Goal: Task Accomplishment & Management: Manage account settings

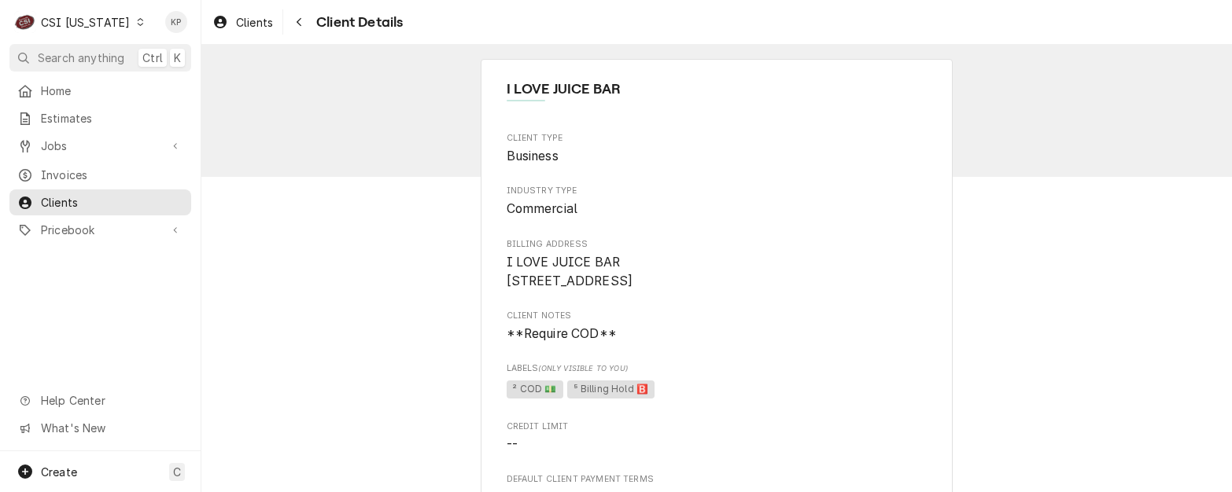
scroll to position [629, 0]
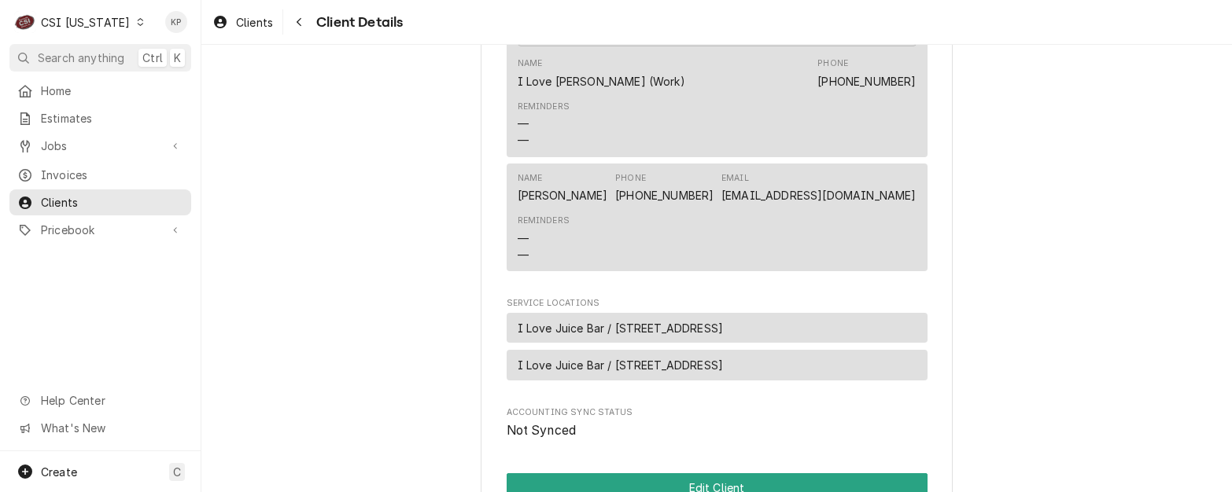
click at [137, 24] on icon "Dynamic Content Wrapper" at bounding box center [140, 22] width 7 height 8
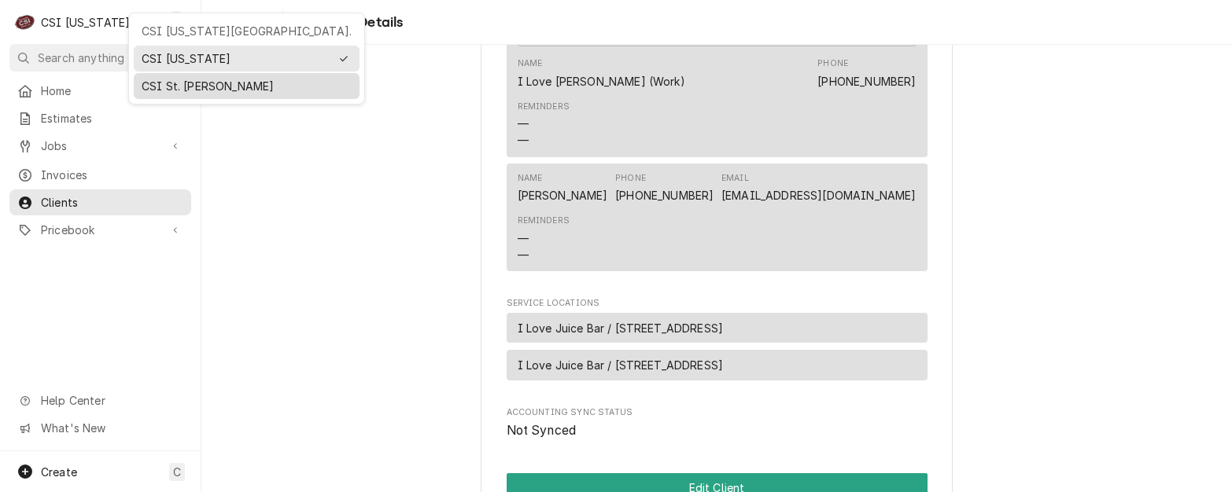
click at [160, 86] on div "CSI St. [PERSON_NAME]" at bounding box center [247, 86] width 210 height 17
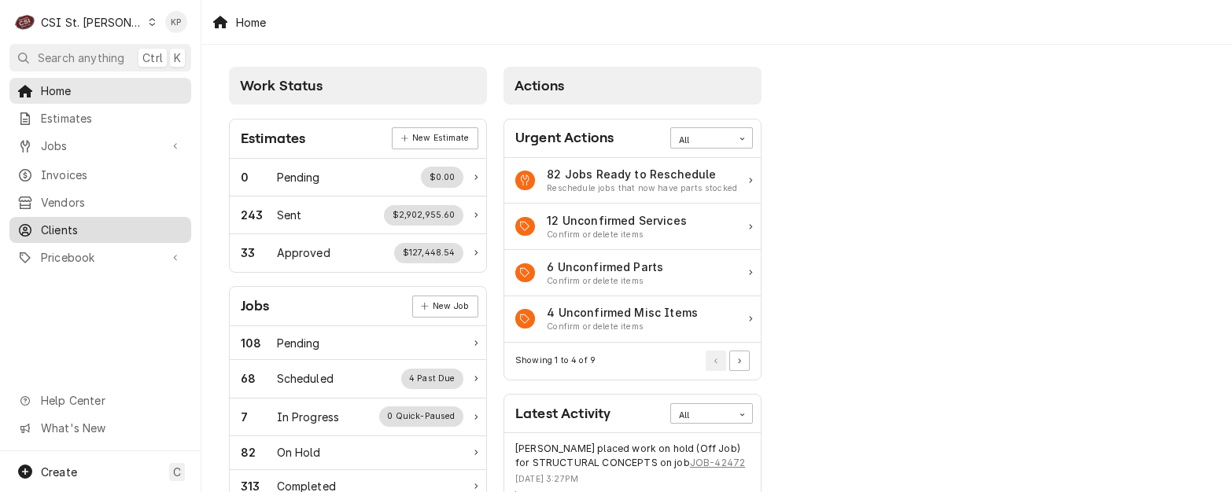
click at [66, 225] on span "Clients" at bounding box center [112, 230] width 142 height 17
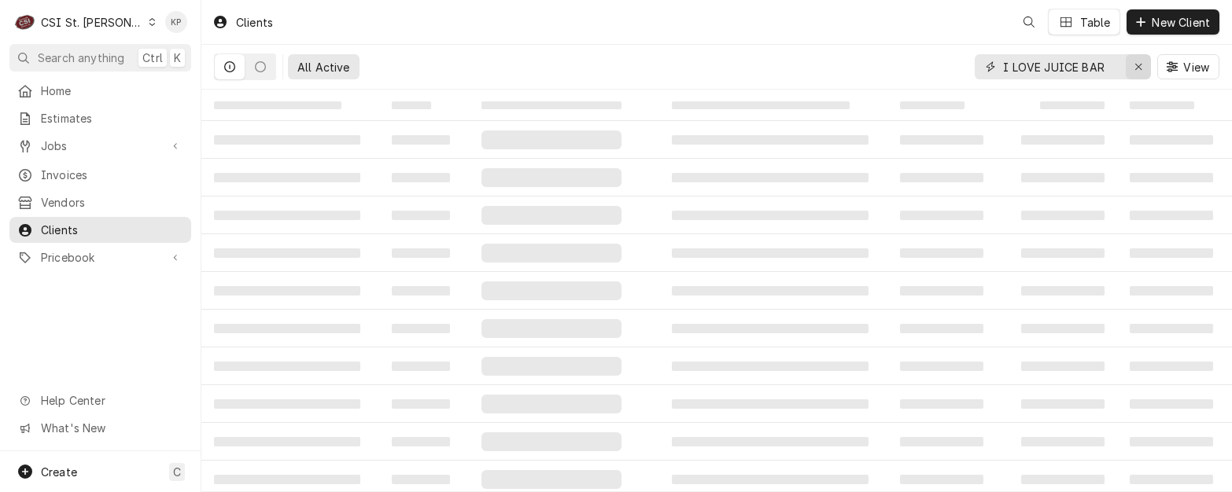
click at [1139, 70] on icon "Erase input" at bounding box center [1138, 66] width 9 height 11
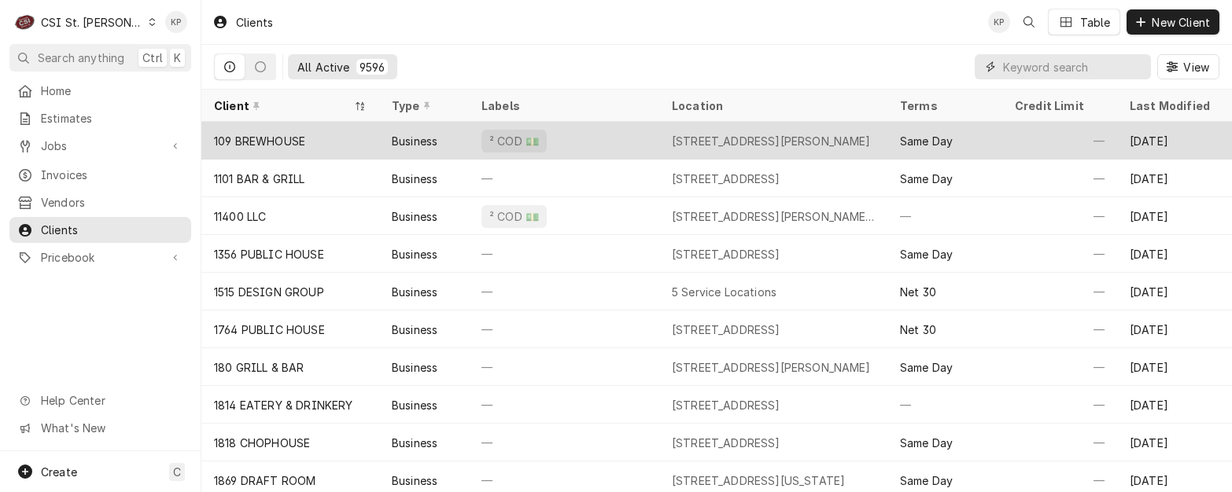
paste input "Salt + Smoke BBQ [GEOGRAPHIC_DATA]"
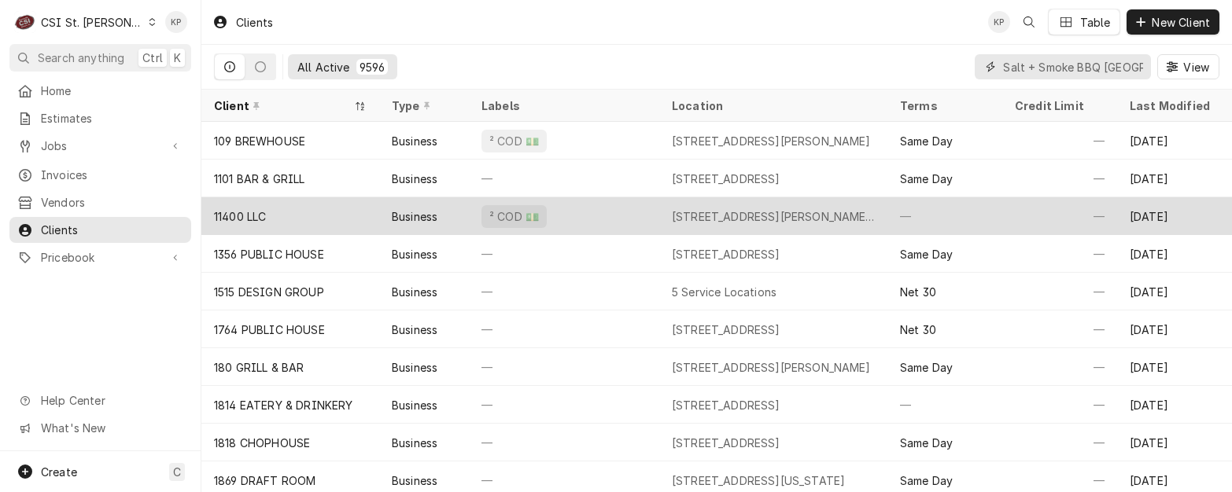
scroll to position [0, 56]
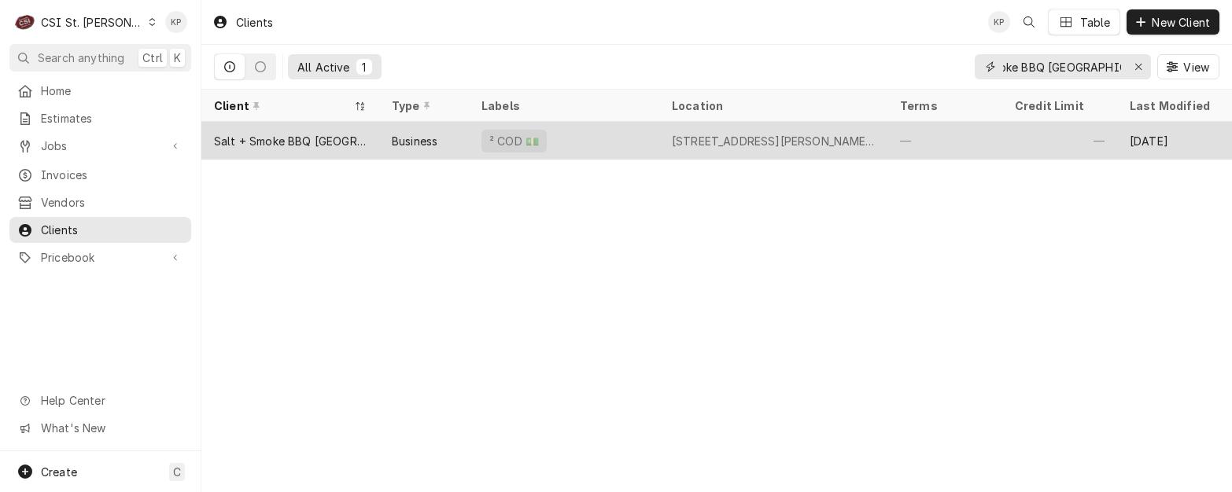
type input "Salt + Smoke BBQ [GEOGRAPHIC_DATA]"
click at [299, 143] on div "Salt + Smoke BBQ South County" at bounding box center [290, 141] width 153 height 17
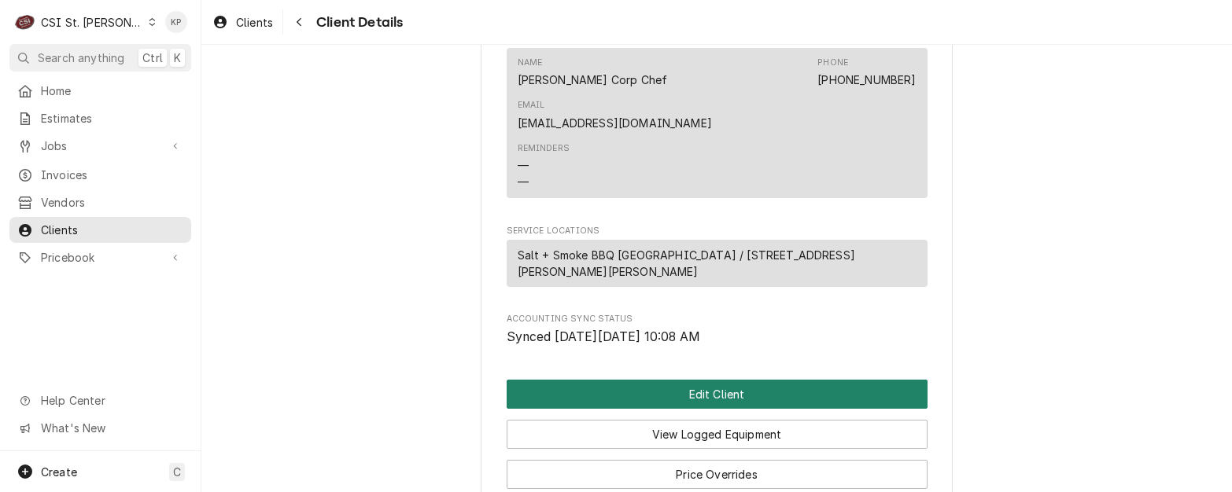
scroll to position [961, 0]
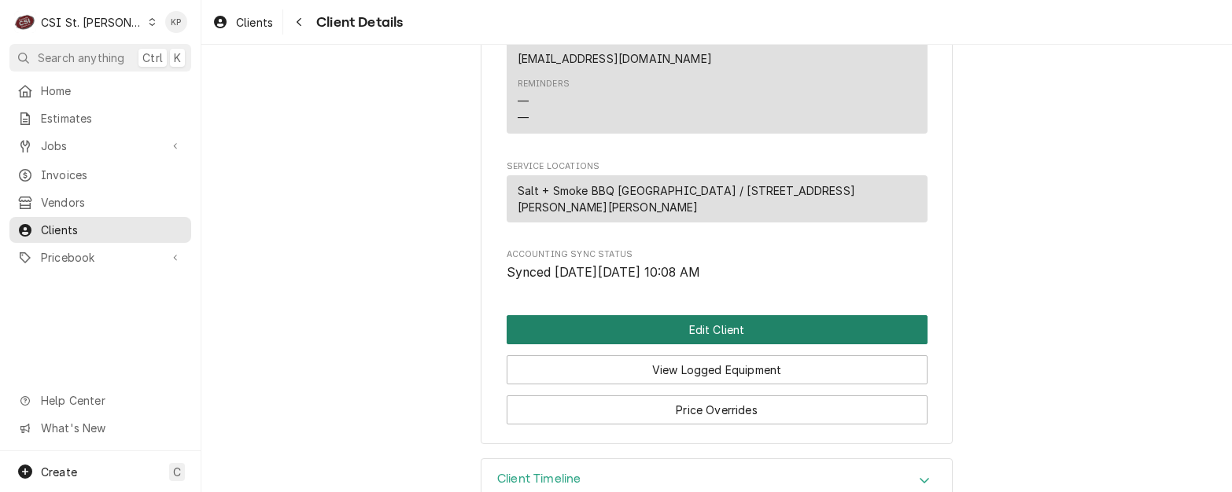
click at [708, 315] on button "Edit Client" at bounding box center [716, 329] width 421 height 29
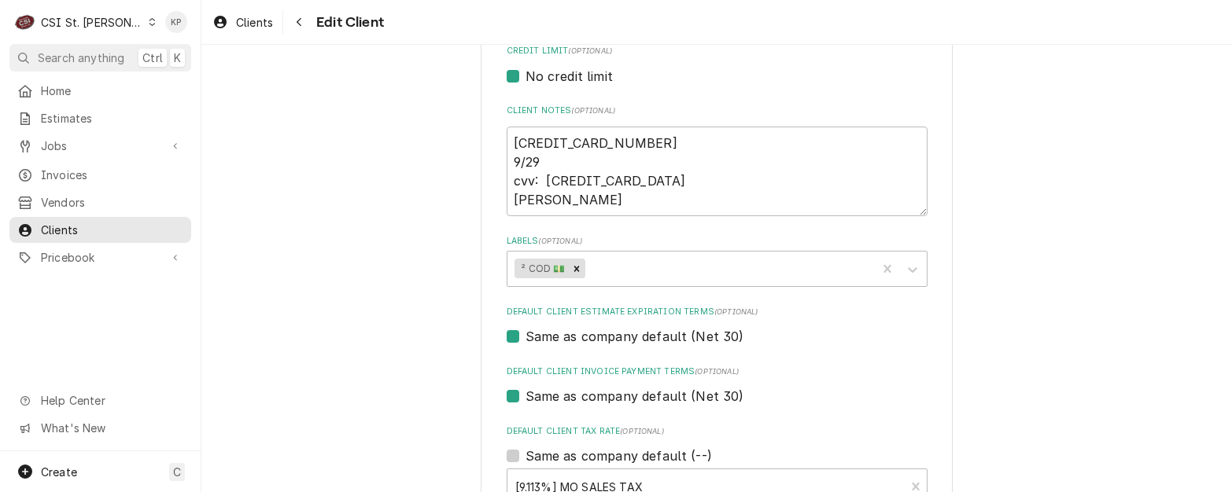
scroll to position [708, 0]
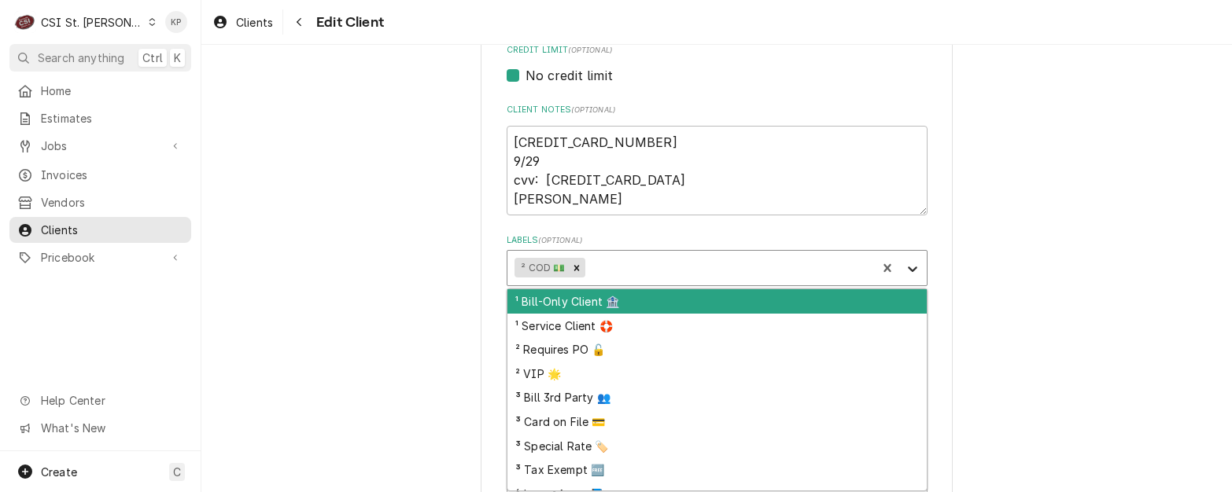
click at [904, 267] on icon "Labels" at bounding box center [912, 269] width 16 height 16
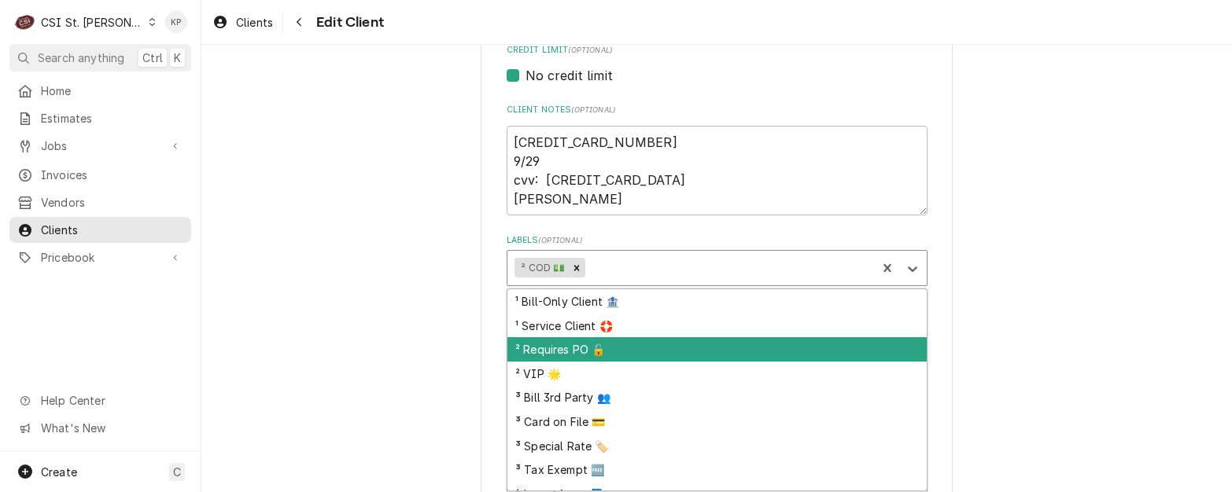
scroll to position [64, 0]
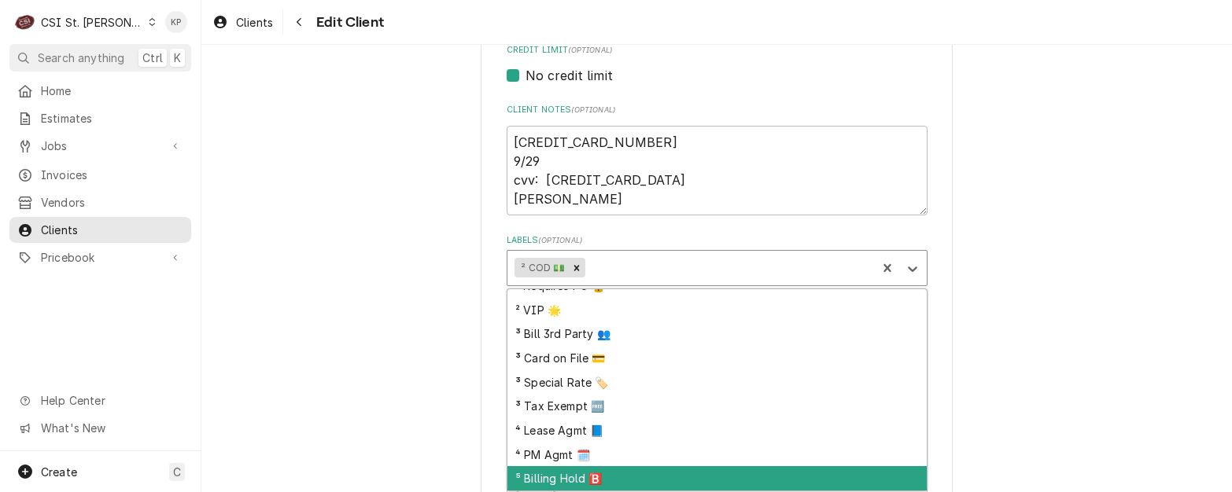
click at [576, 478] on div "⁵ Billing Hold 🅱️" at bounding box center [716, 478] width 419 height 24
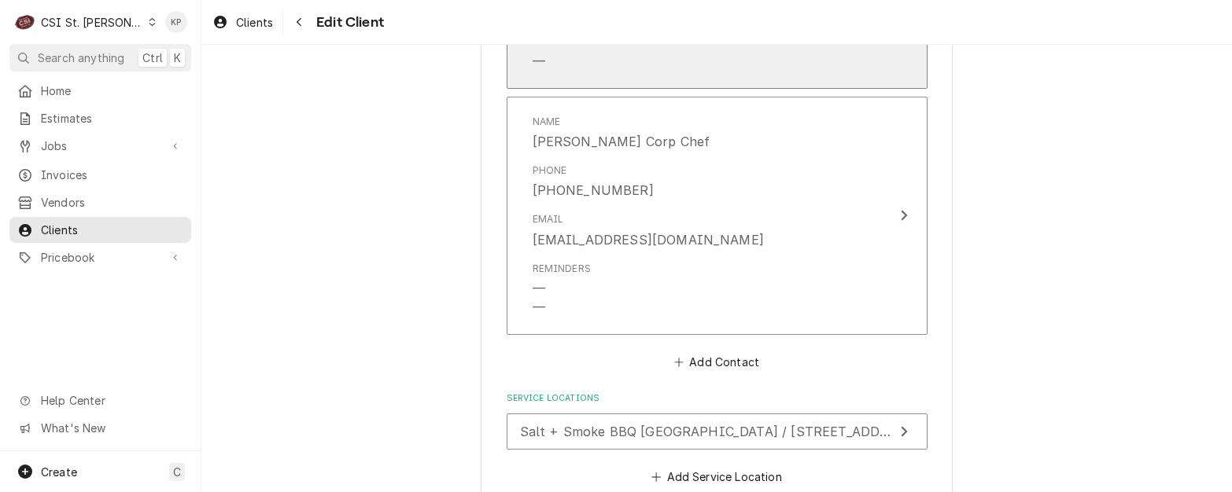
scroll to position [1799, 0]
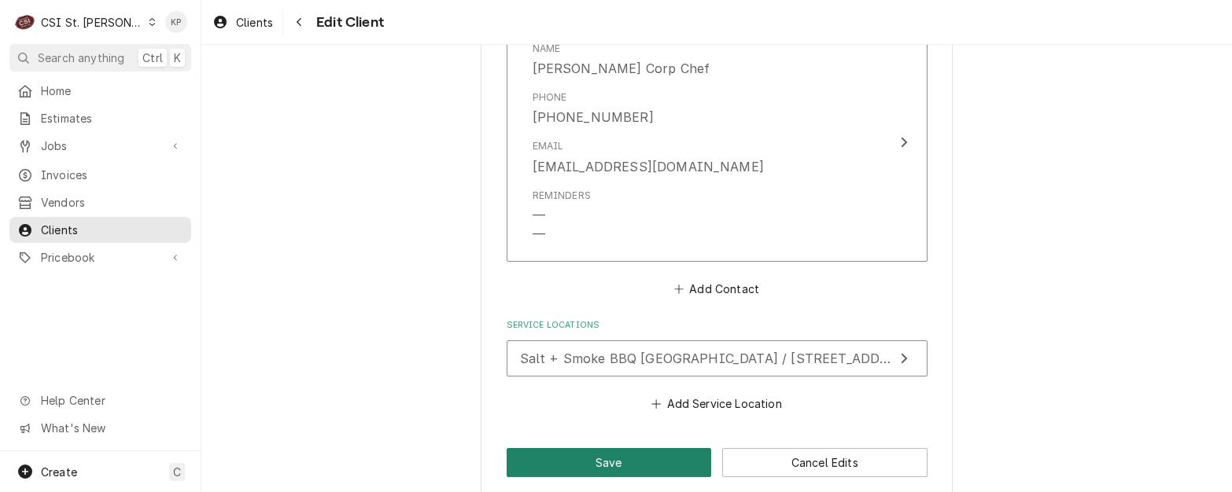
click at [633, 448] on button "Save" at bounding box center [608, 462] width 205 height 29
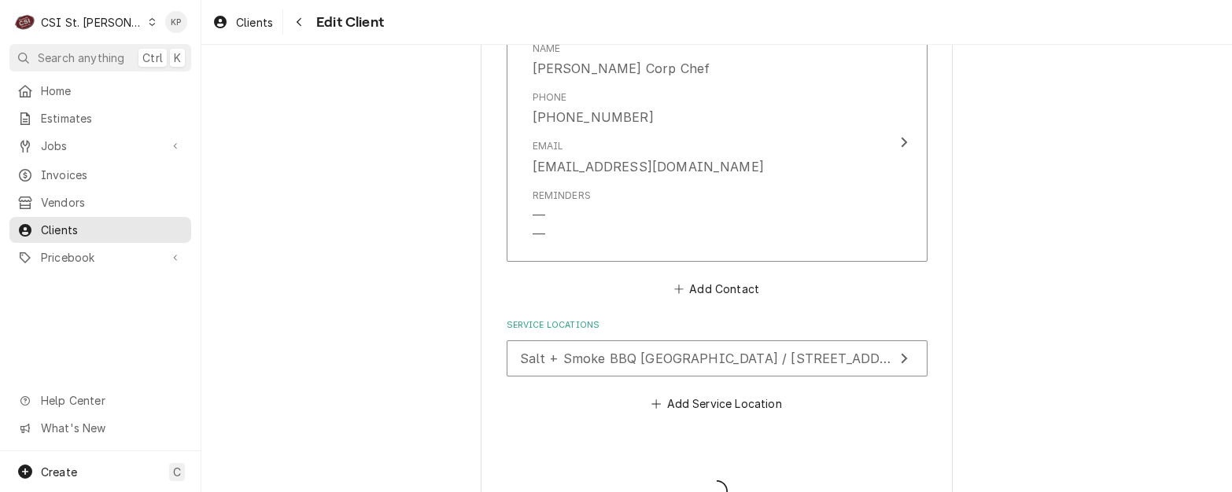
type textarea "x"
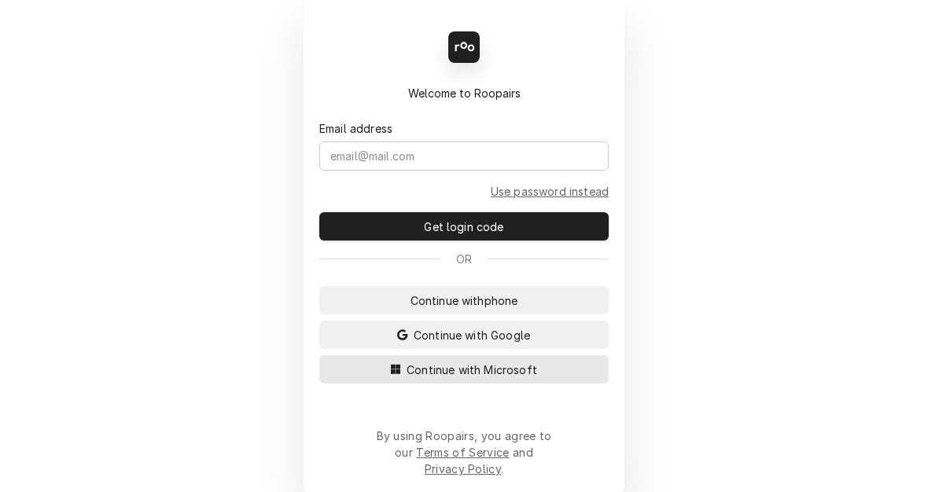
click at [515, 371] on button "Continue with Microsoft" at bounding box center [463, 369] width 289 height 28
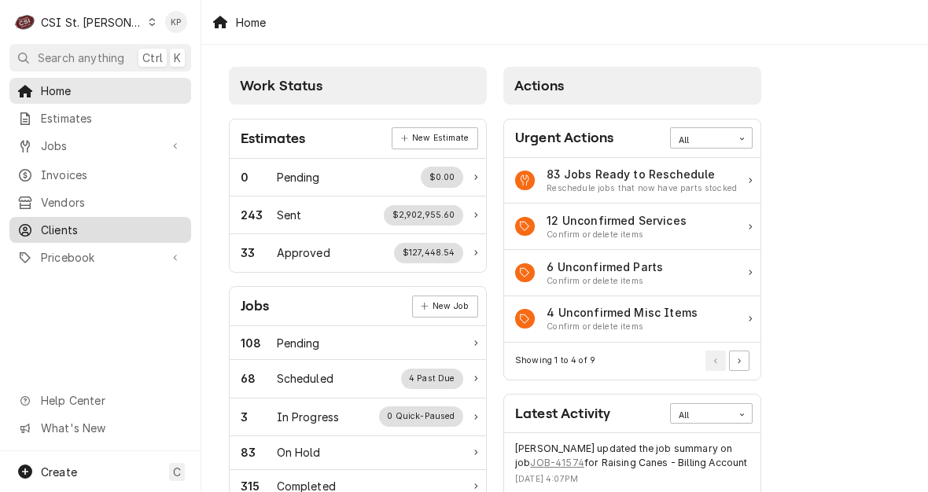
click at [69, 223] on span "Clients" at bounding box center [112, 230] width 142 height 17
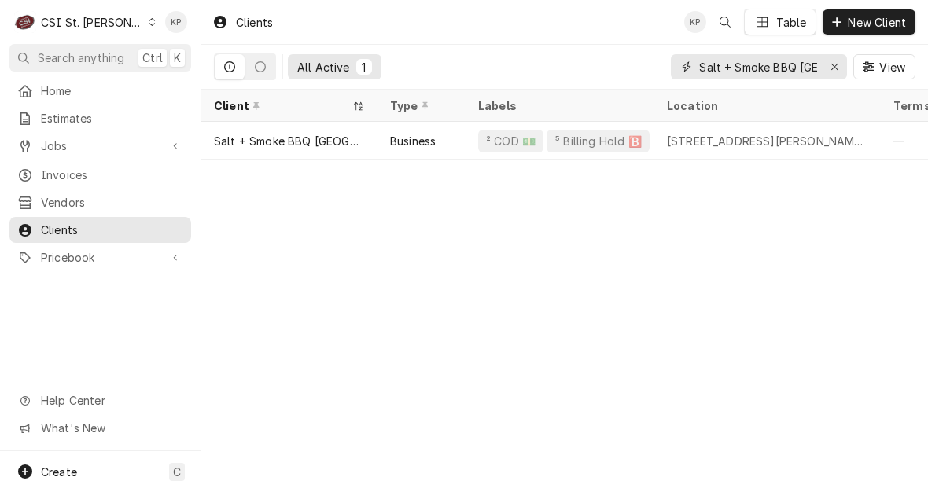
click at [838, 63] on icon "Erase input" at bounding box center [834, 66] width 9 height 11
